Goal: Find specific page/section: Find specific page/section

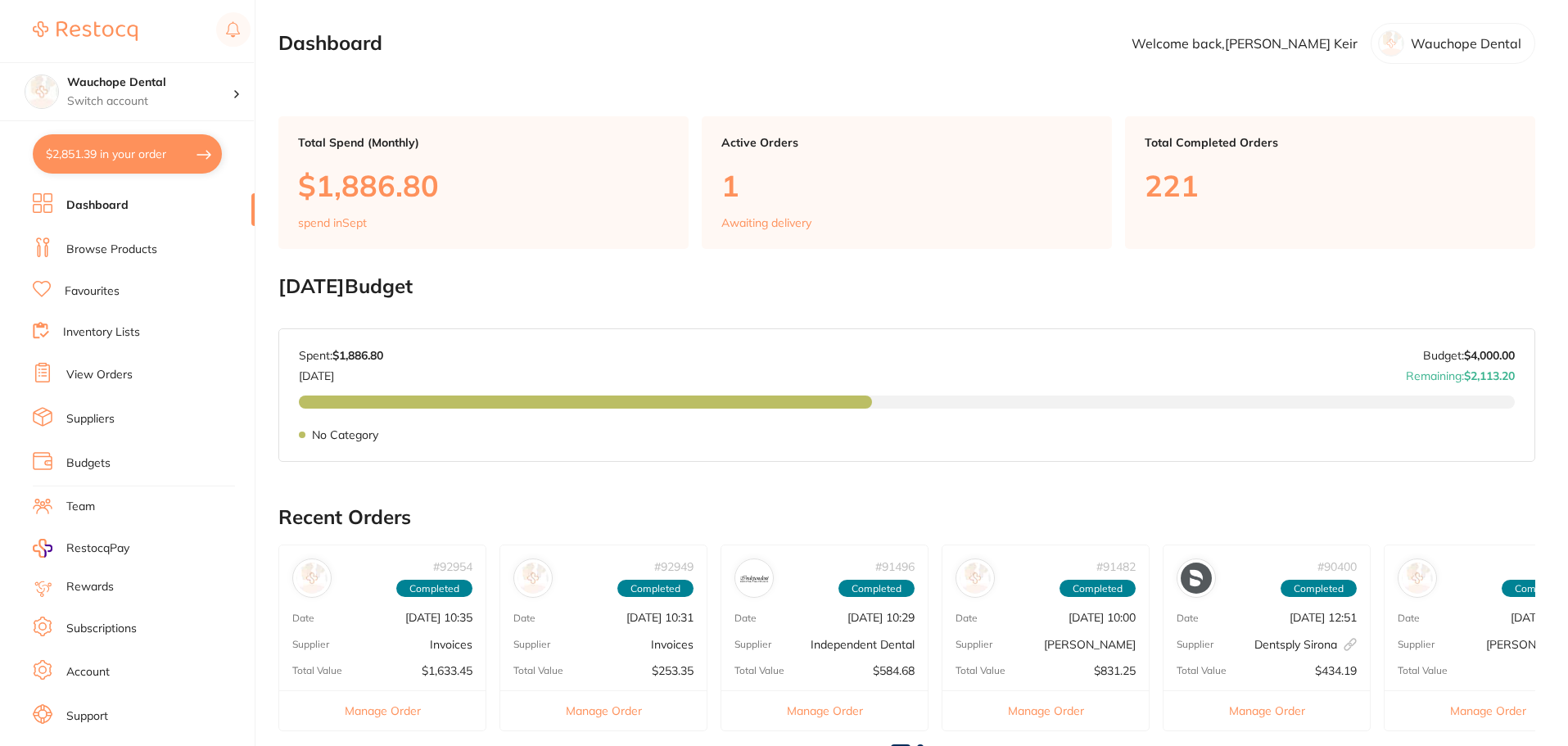
click at [102, 289] on link "Favourites" at bounding box center [92, 291] width 54 height 17
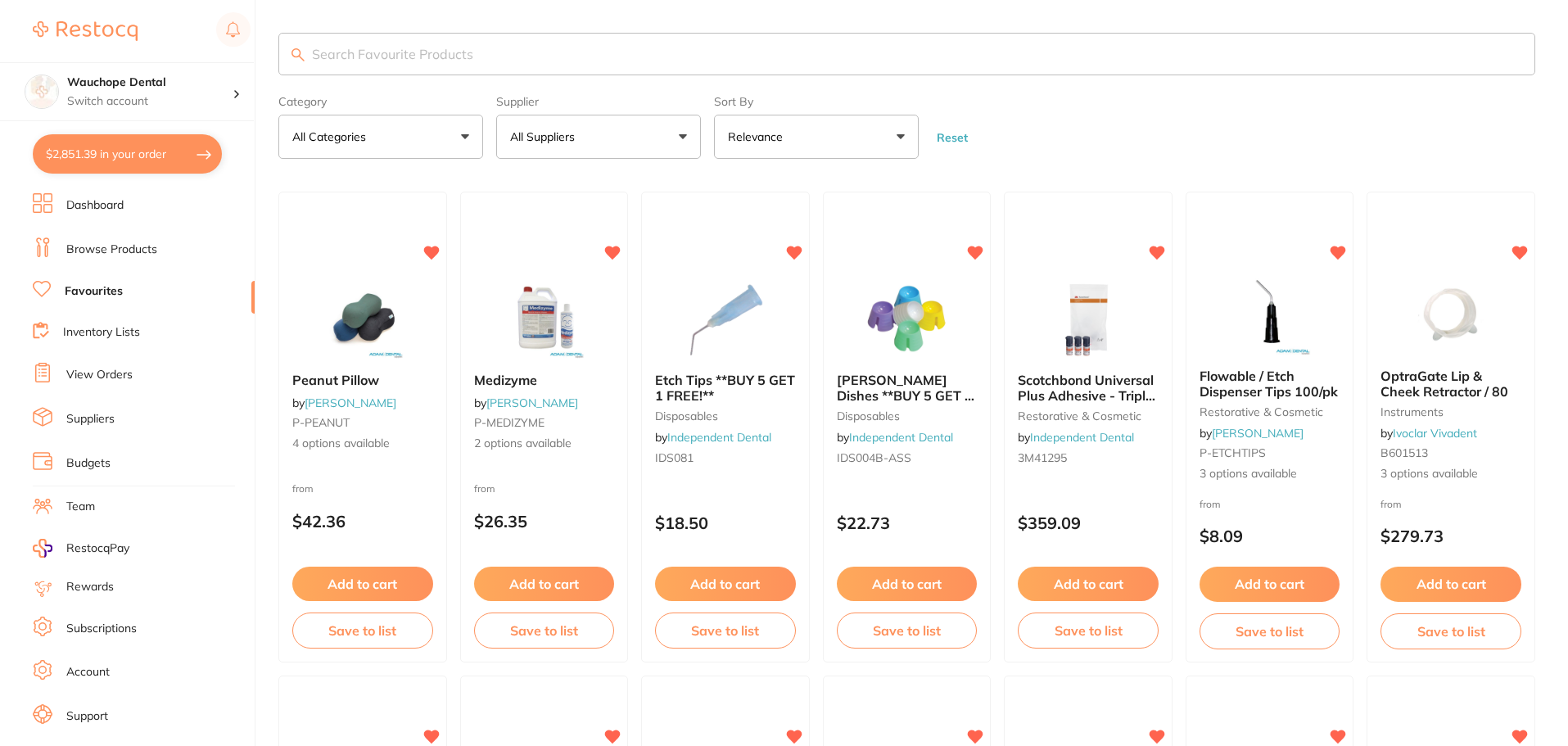
click at [354, 51] on input "search" at bounding box center [907, 54] width 1256 height 43
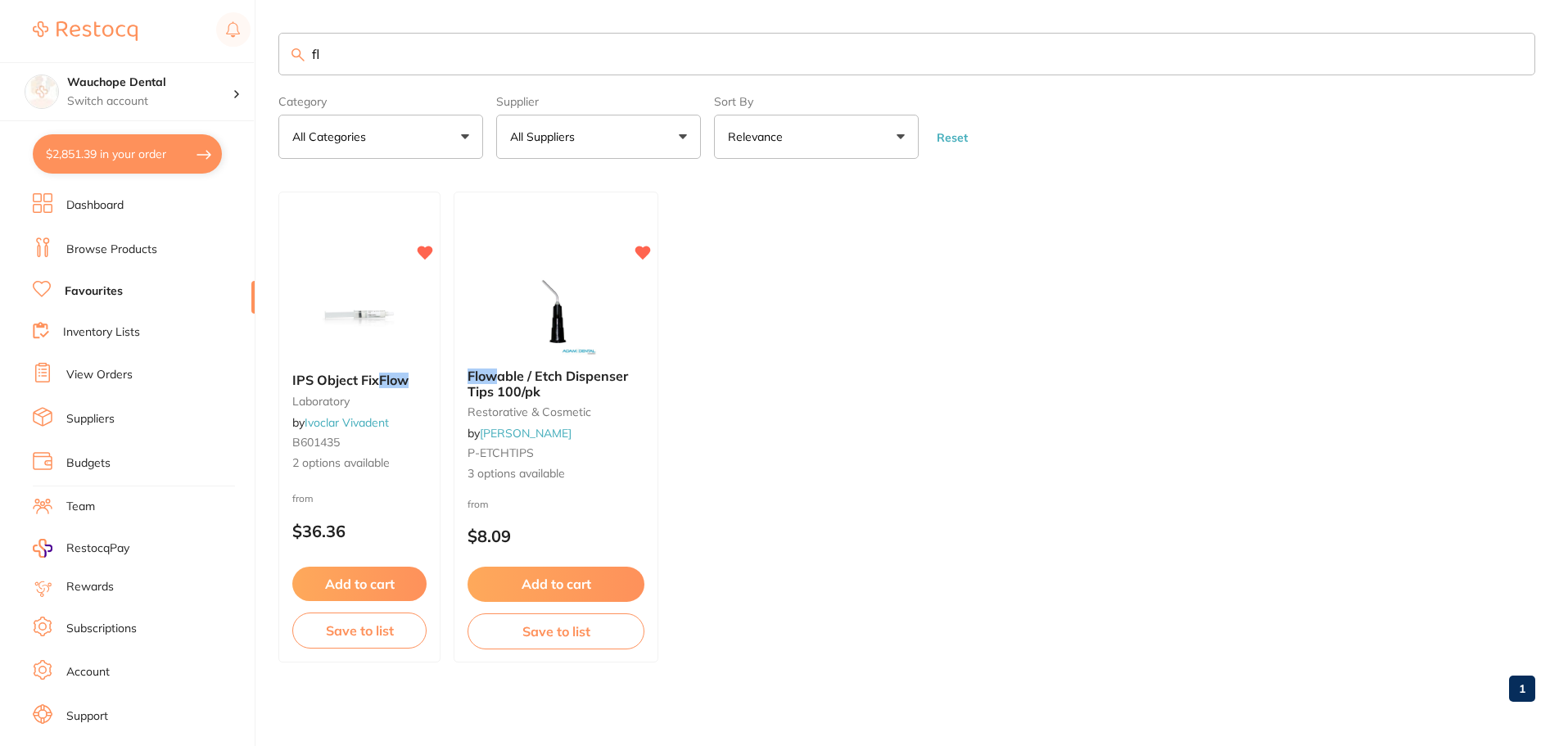
type input "f"
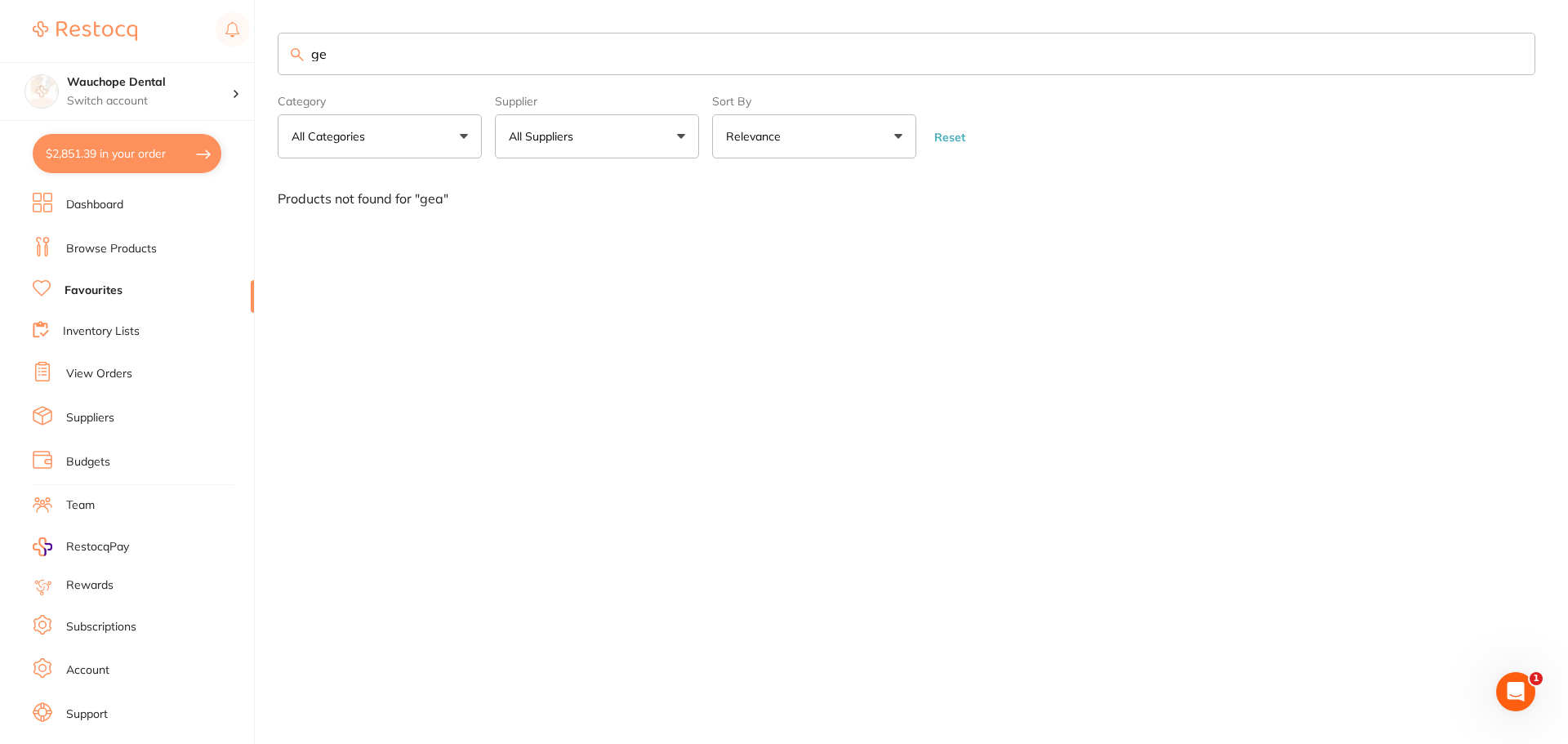
type input "g"
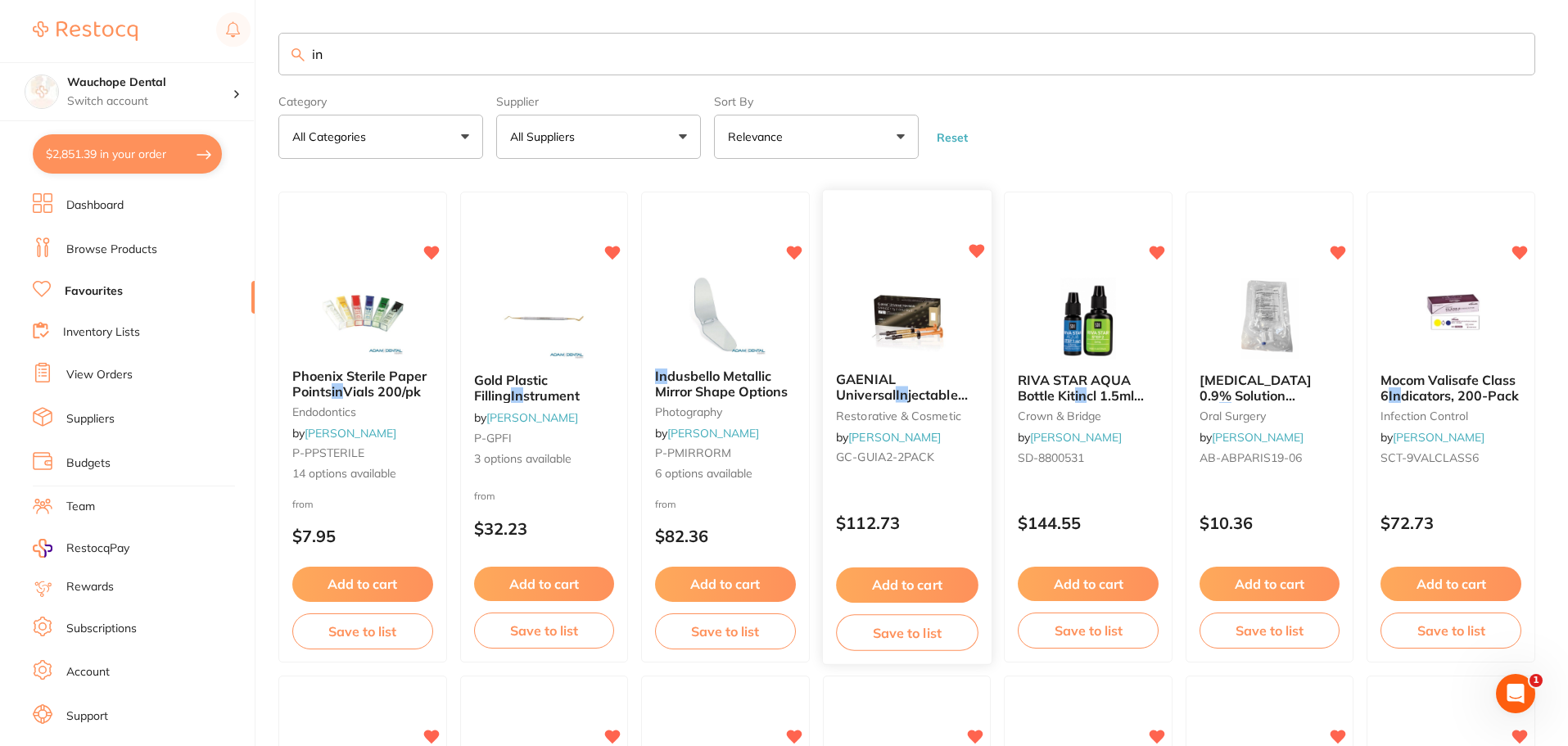
type input "in"
click at [894, 297] on img at bounding box center [907, 318] width 107 height 83
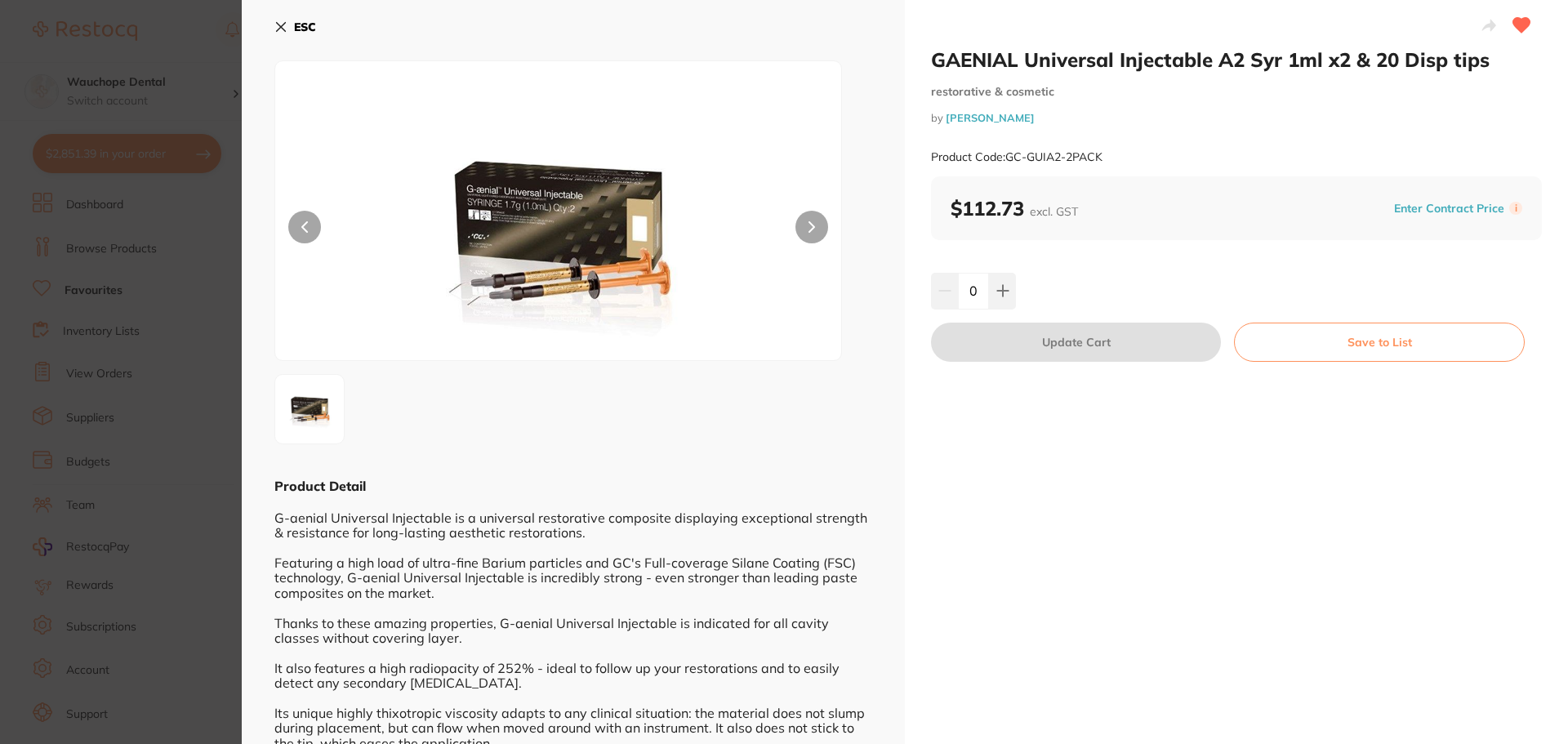
click at [275, 25] on icon at bounding box center [280, 26] width 13 height 13
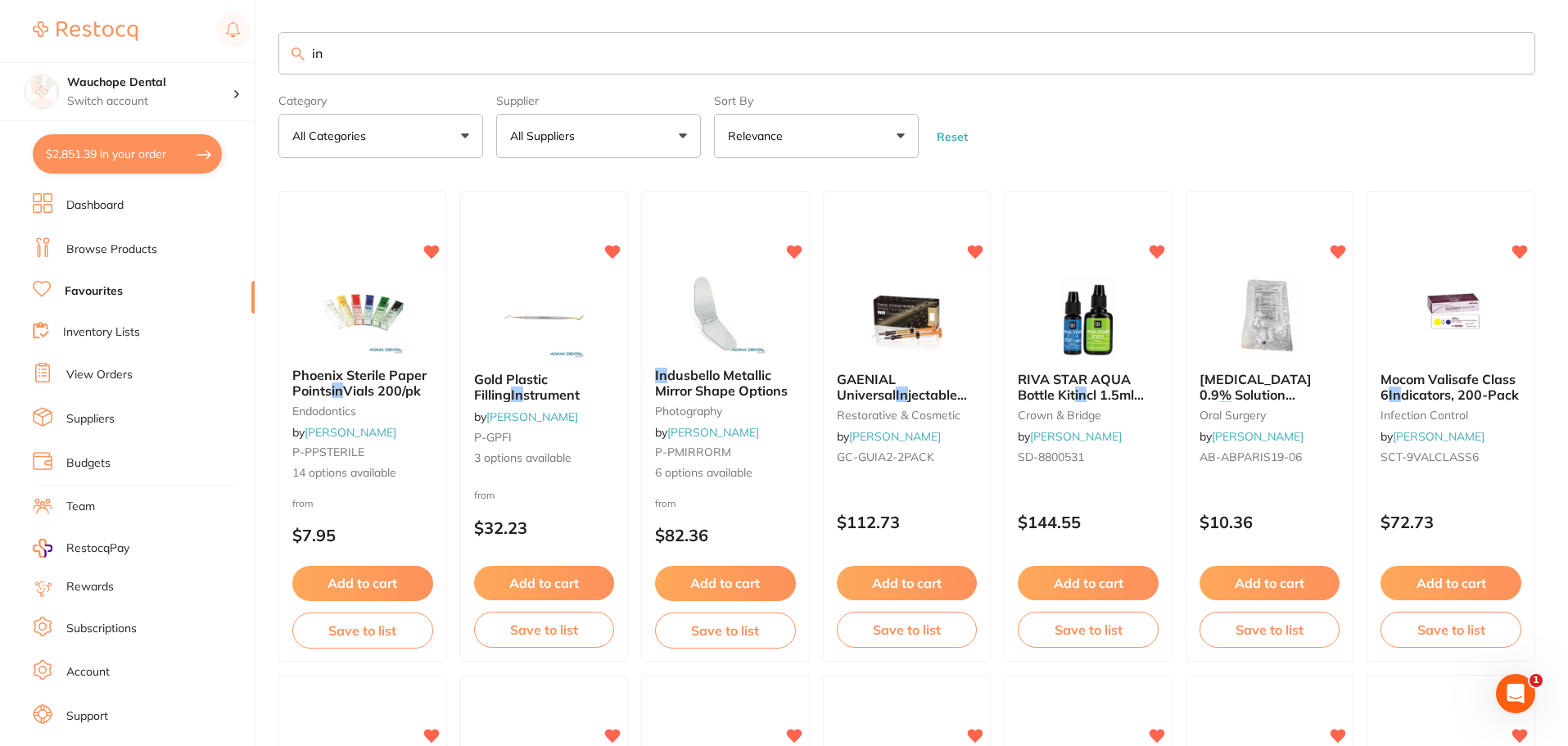
click at [95, 421] on link "Suppliers" at bounding box center [90, 419] width 49 height 17
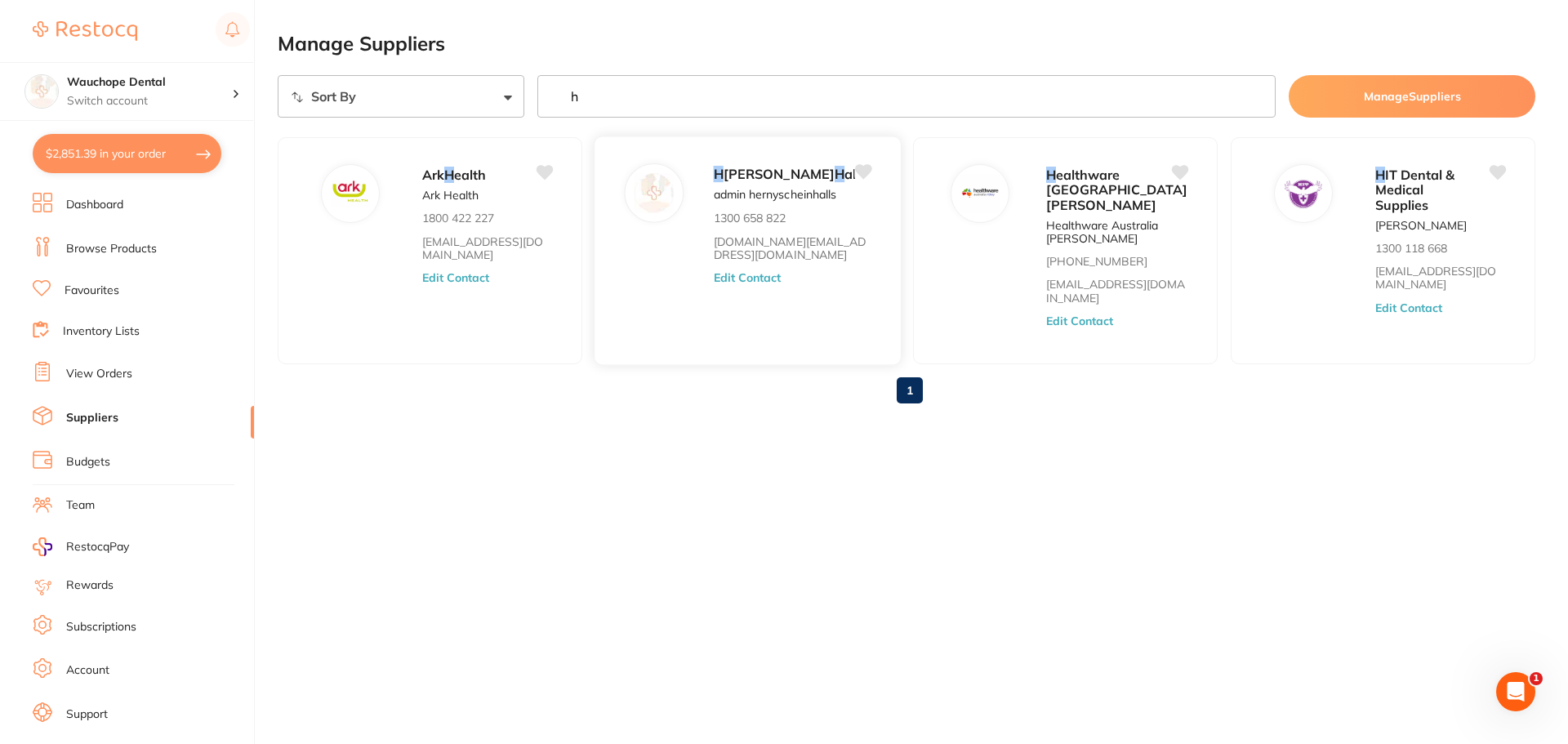
type input "h"
click at [771, 181] on span "enry Schein" at bounding box center [779, 173] width 111 height 16
click at [782, 284] on button "Edit Contact" at bounding box center [748, 277] width 68 height 13
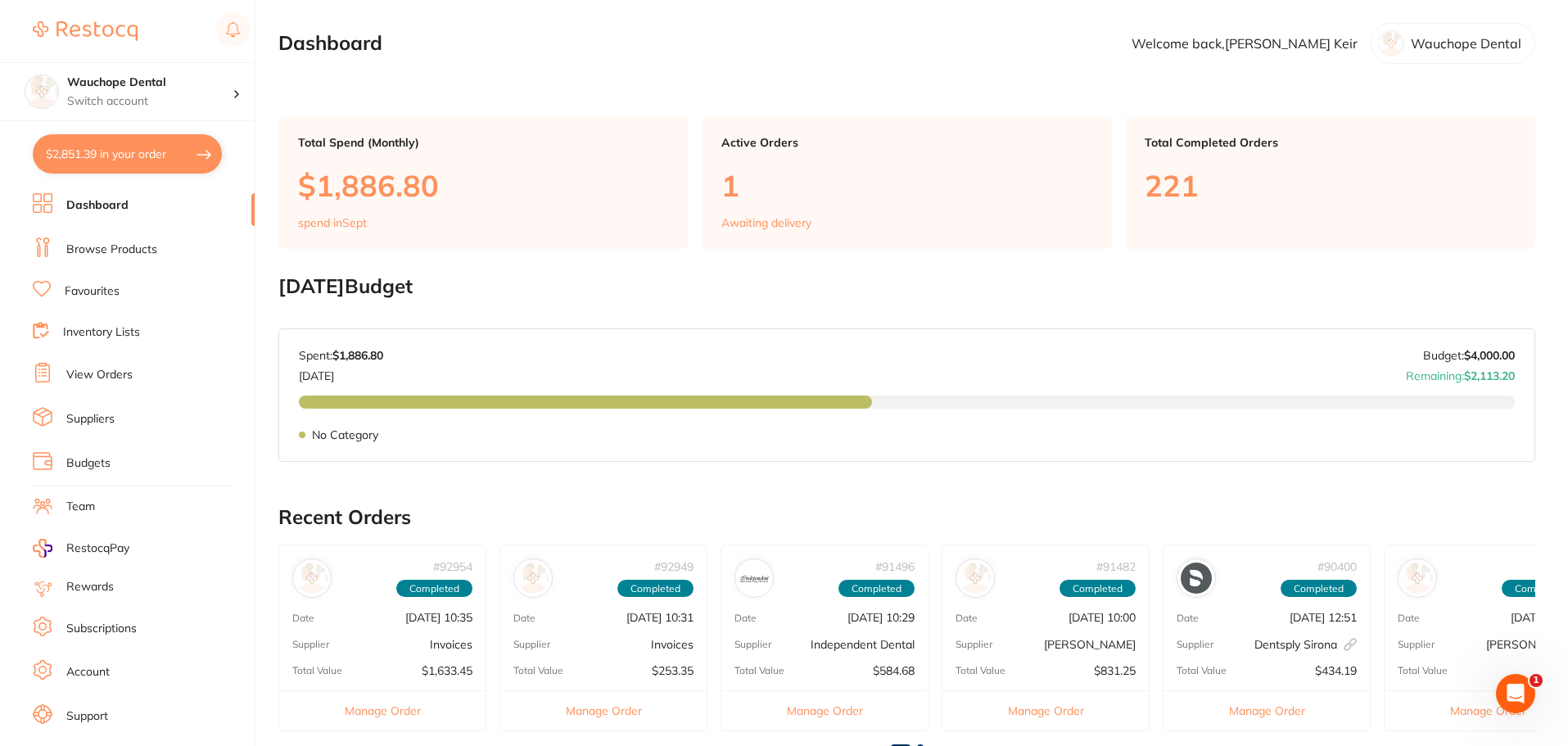
click at [96, 291] on link "Favourites" at bounding box center [92, 291] width 54 height 17
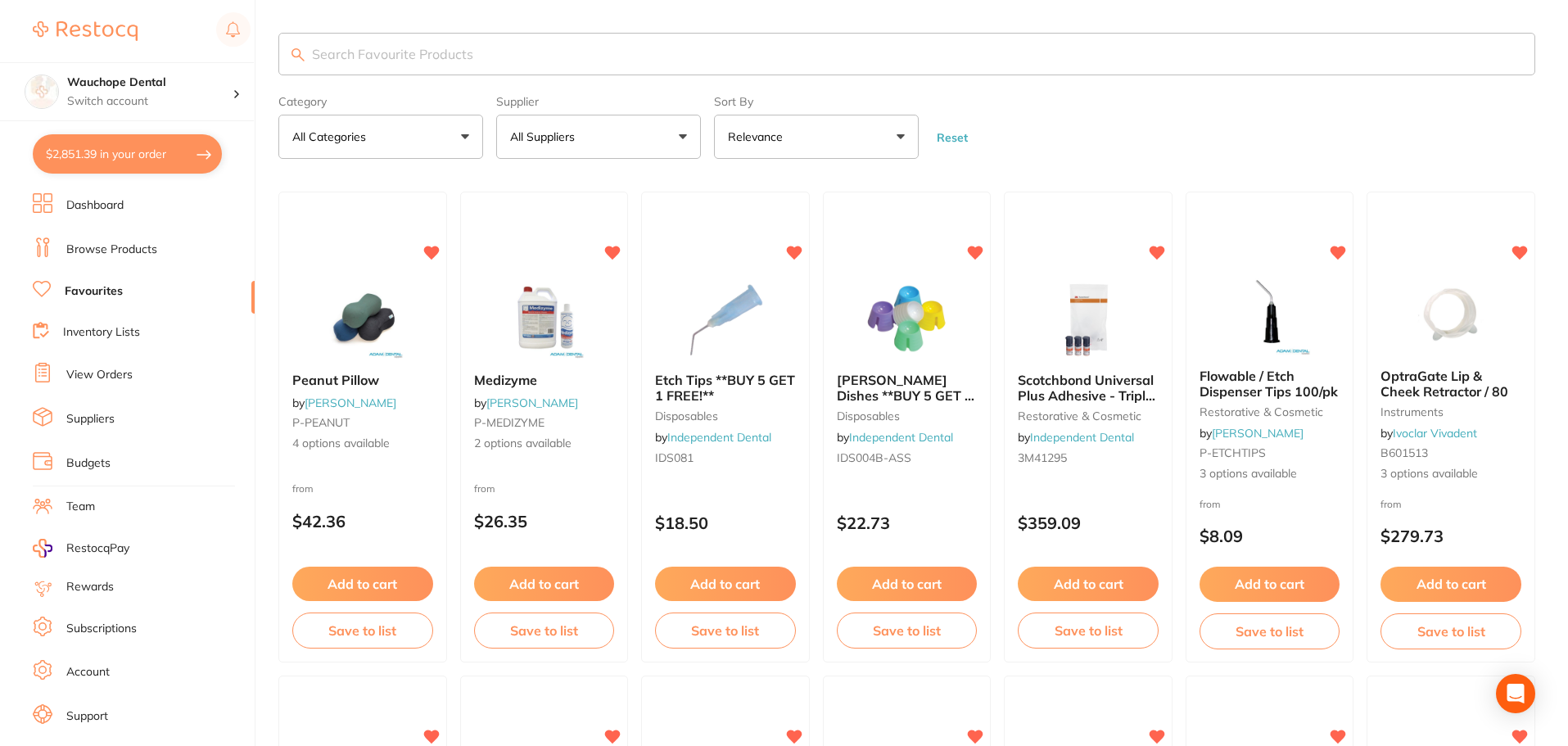
click at [497, 51] on input "search" at bounding box center [907, 54] width 1256 height 43
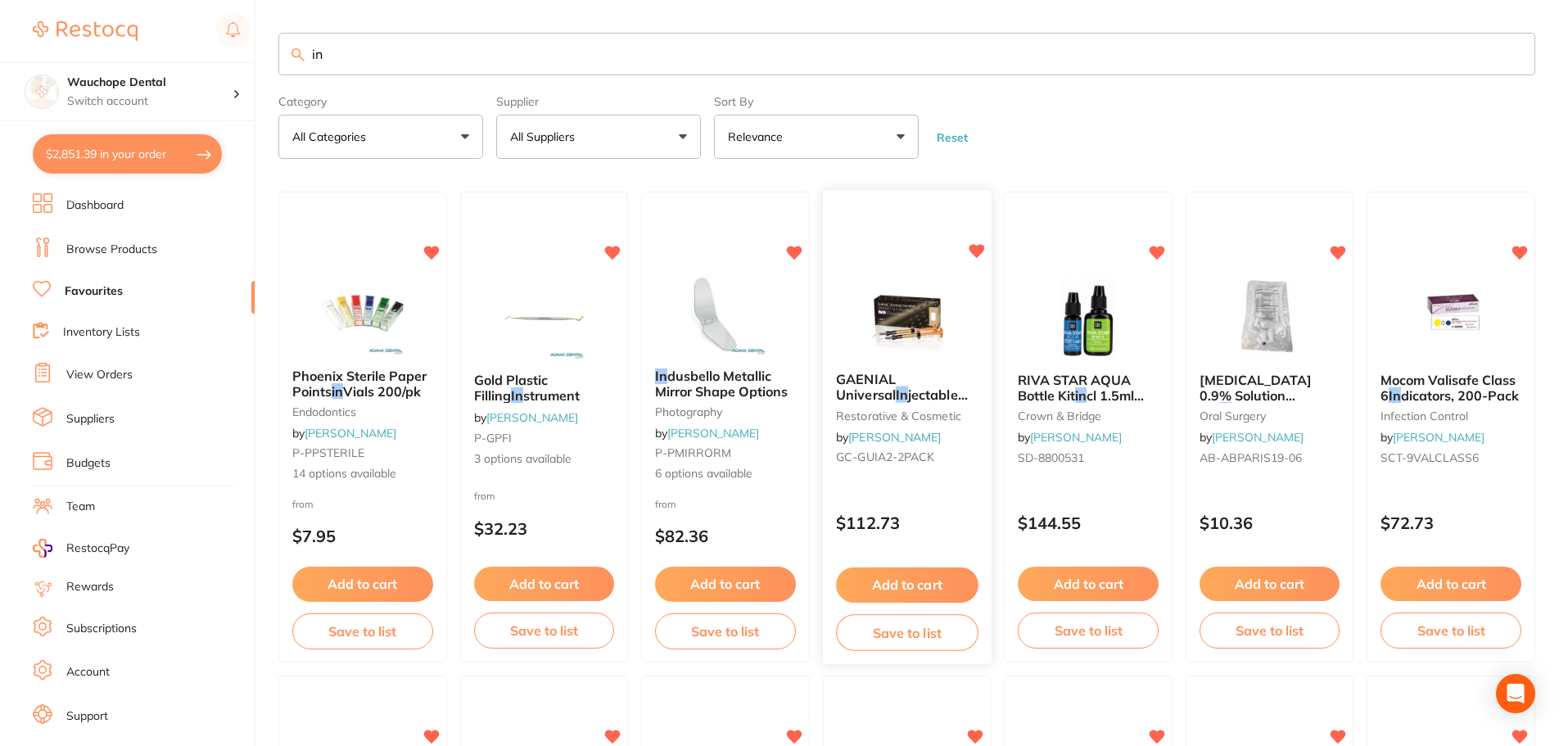
type input "in"
click at [890, 296] on img at bounding box center [907, 318] width 107 height 83
